Goal: Information Seeking & Learning: Learn about a topic

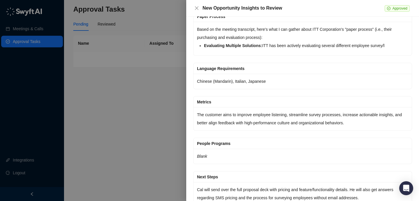
scroll to position [15, 0]
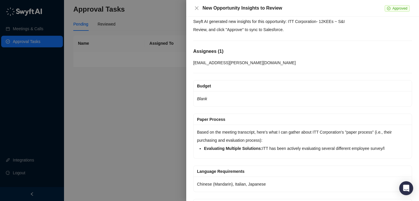
drag, startPoint x: 250, startPoint y: 126, endPoint x: 248, endPoint y: 132, distance: 6.2
click at [250, 129] on div "Based on the meeting transcript, here's what I can gather about ITT Corporation…" at bounding box center [302, 142] width 218 height 34
click at [242, 136] on p "Based on the meeting transcript, here's what I can gather about ITT Corporation…" at bounding box center [302, 136] width 211 height 16
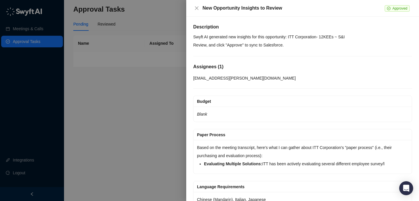
click at [221, 71] on div "Assignees ( 1 )" at bounding box center [302, 67] width 219 height 9
click at [192, 8] on div "New Opportunity Insights to Review Approved" at bounding box center [302, 8] width 233 height 17
click at [195, 8] on icon "close" at bounding box center [196, 8] width 5 height 5
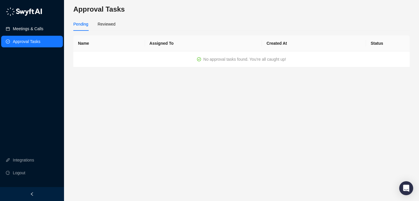
click at [22, 31] on link "Meetings & Calls" at bounding box center [28, 29] width 31 height 12
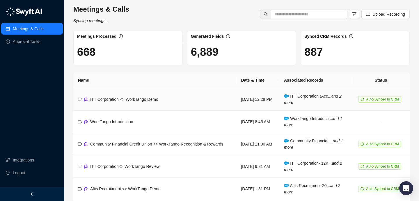
click at [236, 106] on td "[DATE] 12:29 PM" at bounding box center [257, 99] width 43 height 22
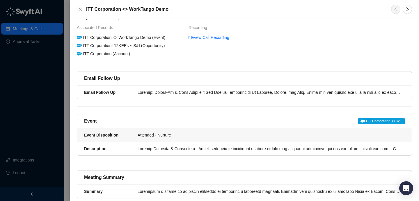
scroll to position [28, 0]
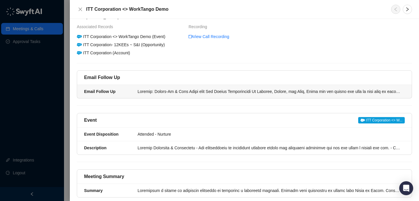
click at [217, 91] on li "Email Follow Up" at bounding box center [244, 91] width 334 height 13
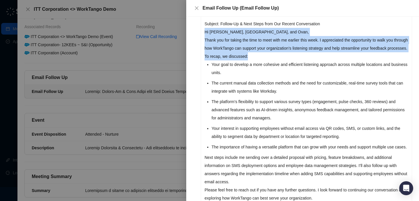
scroll to position [52, 0]
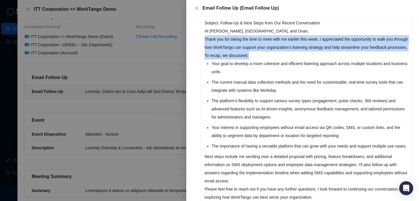
drag, startPoint x: 210, startPoint y: 169, endPoint x: 206, endPoint y: 40, distance: 129.2
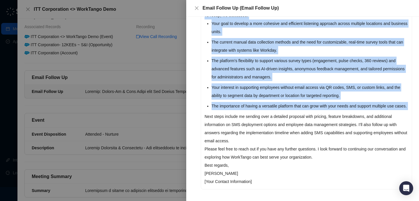
scroll to position [112, 0]
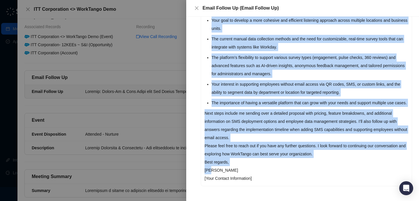
drag, startPoint x: 205, startPoint y: 31, endPoint x: 217, endPoint y: 154, distance: 123.8
click at [211, 169] on div "Subject: Follow-Up & Next Steps from Our Recent Conversation Hi [PERSON_NAME], …" at bounding box center [306, 79] width 210 height 214
copy div "Lo Ipsumdo, Sitame, con Adip, Elits doe tem incidi utl etdo ma aliq enim ad min…"
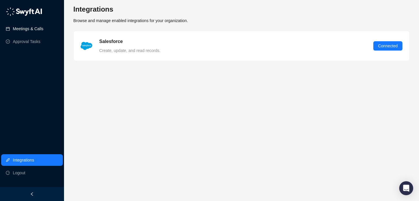
click at [25, 29] on link "Meetings & Calls" at bounding box center [28, 29] width 31 height 12
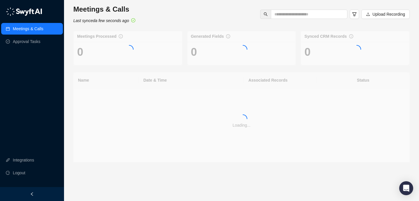
click at [23, 31] on link "Meetings & Calls" at bounding box center [28, 29] width 31 height 12
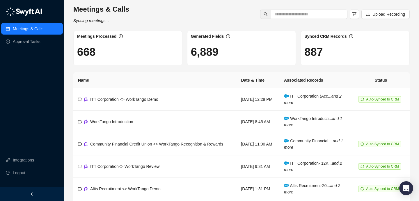
click at [196, 97] on td "ITT Corporation <> WorkTango Demo" at bounding box center [154, 99] width 163 height 22
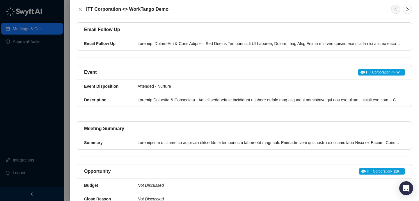
scroll to position [83, 0]
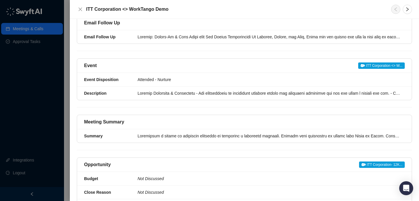
click at [185, 99] on div "Event ITT Corporation <> W... Event Disposition Attended - Nurture Description" at bounding box center [244, 82] width 335 height 49
click at [186, 90] on div at bounding box center [268, 93] width 263 height 6
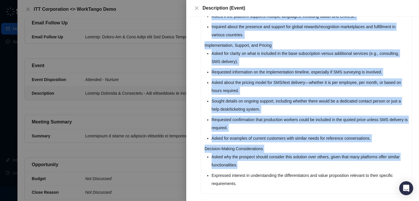
scroll to position [467, 0]
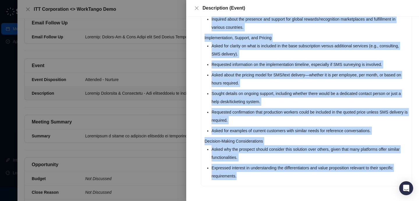
drag, startPoint x: 205, startPoint y: 74, endPoint x: 259, endPoint y: 175, distance: 114.7
copy div "Current Situation & Objectives The organization is evaluating multiple survey a…"
